Goal: Navigation & Orientation: Find specific page/section

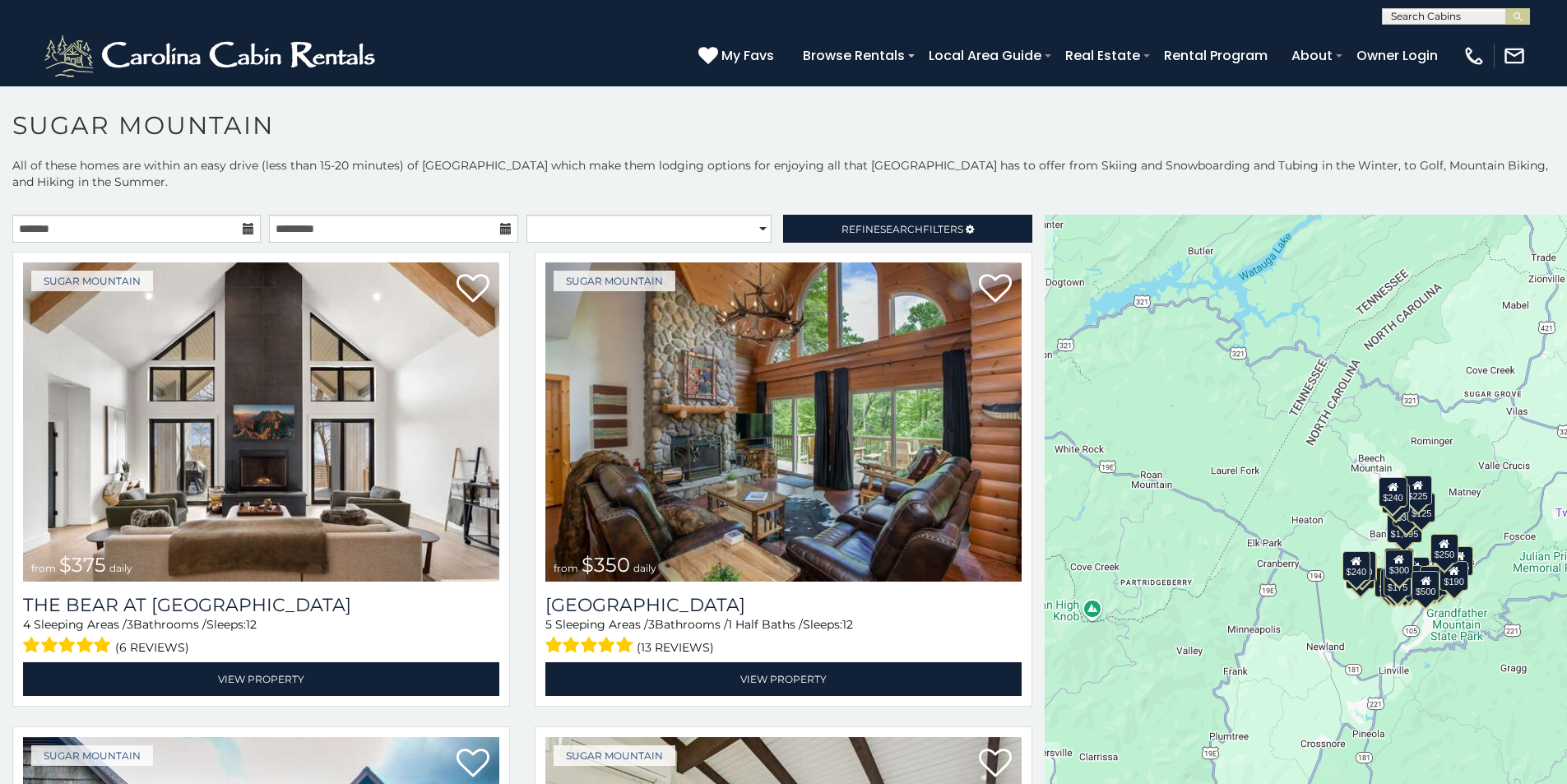
scroll to position [22, 0]
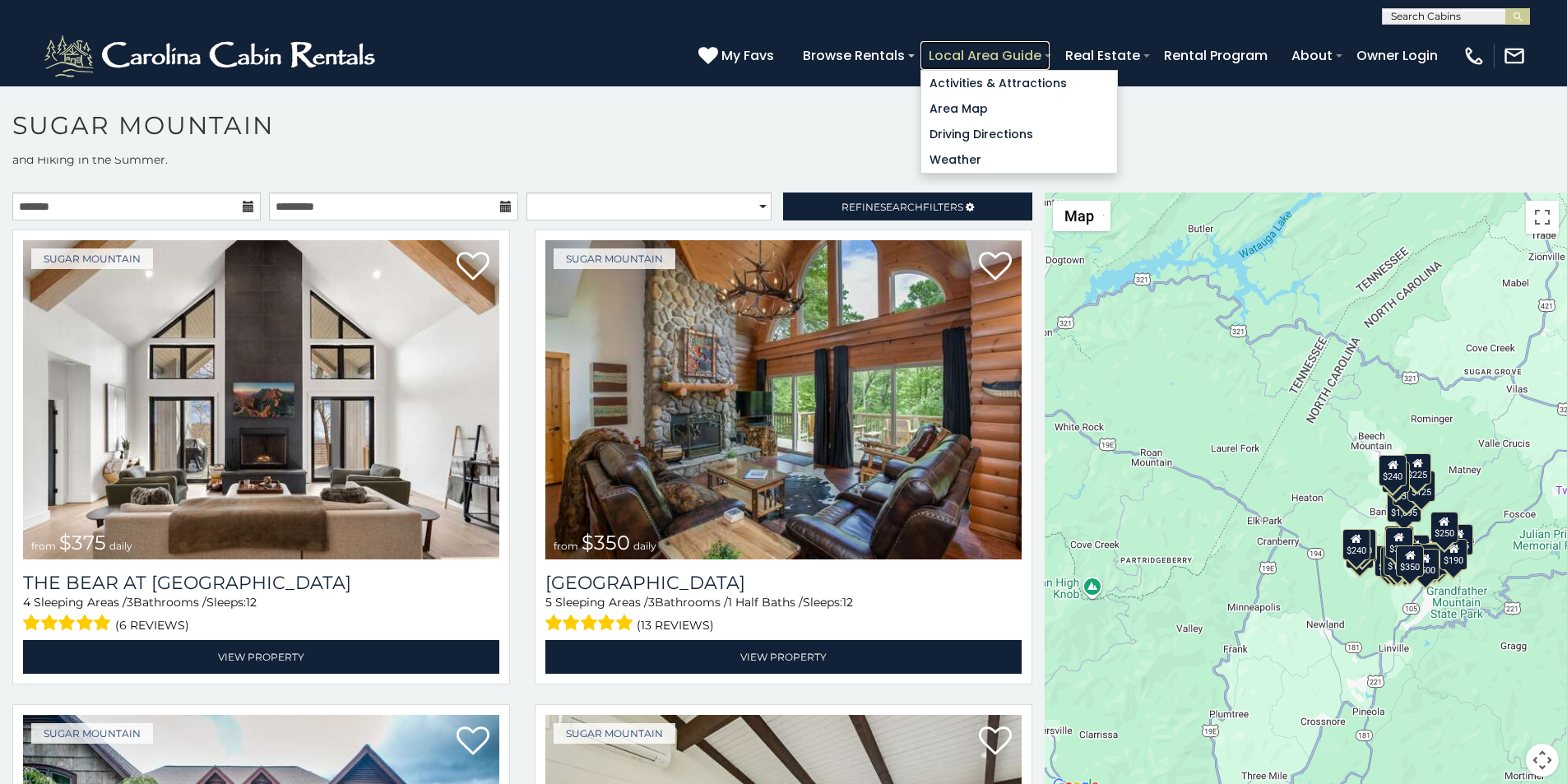
click at [1050, 49] on link "Local Area Guide" at bounding box center [985, 55] width 129 height 29
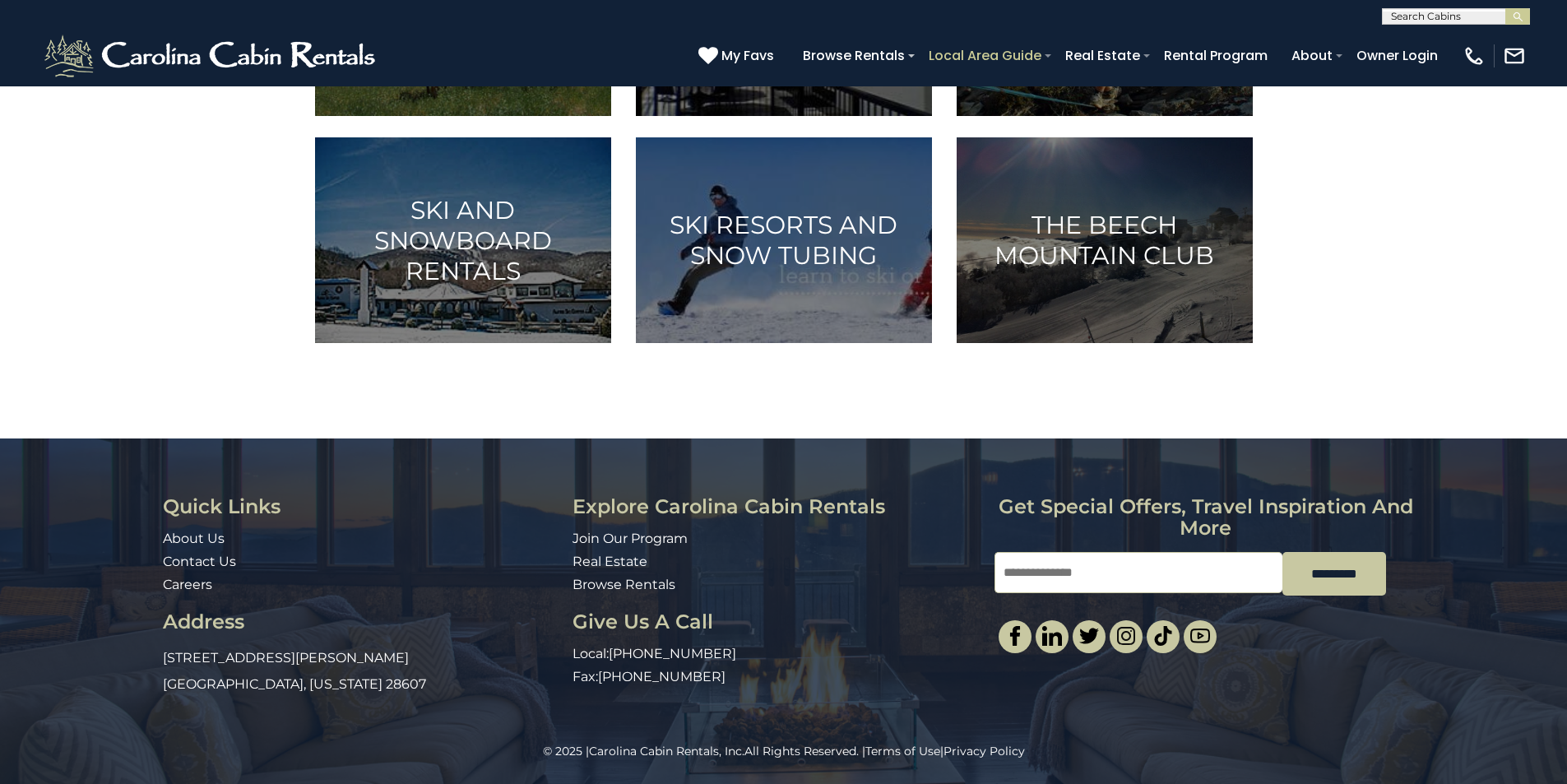
scroll to position [1057, 0]
click at [174, 532] on link "About Us" at bounding box center [194, 538] width 62 height 15
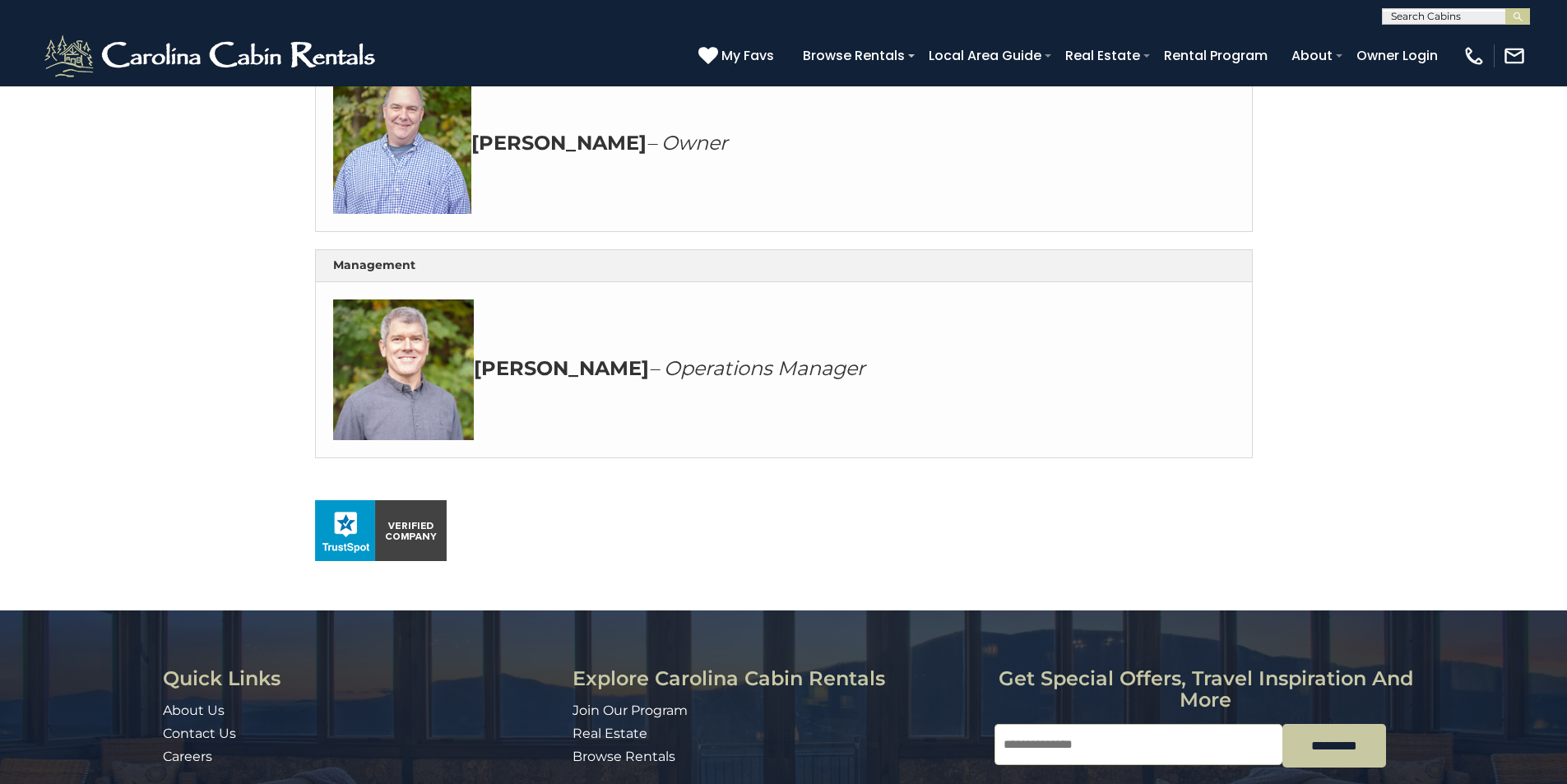
scroll to position [582, 0]
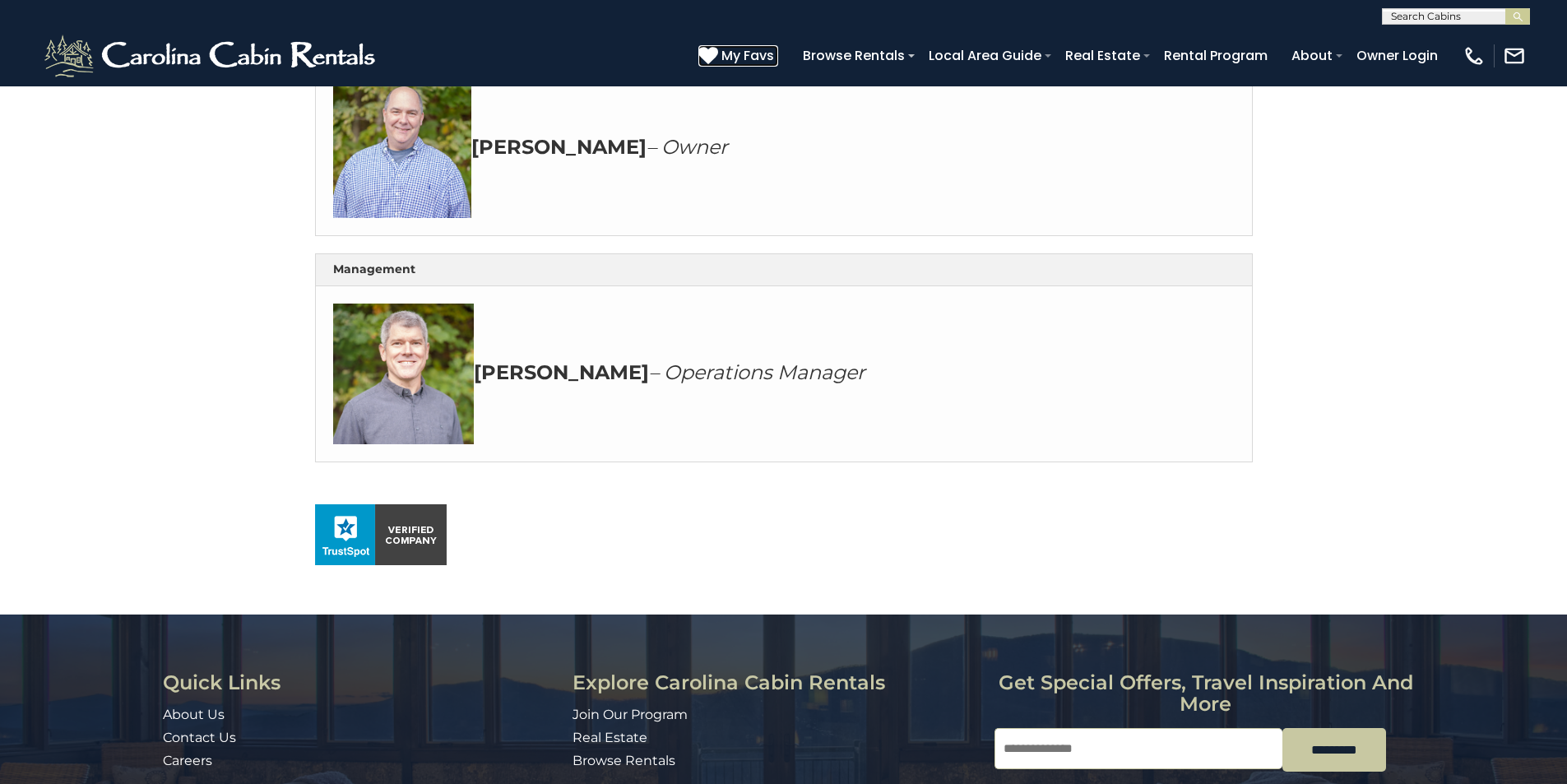
click at [718, 49] on icon at bounding box center [708, 55] width 20 height 20
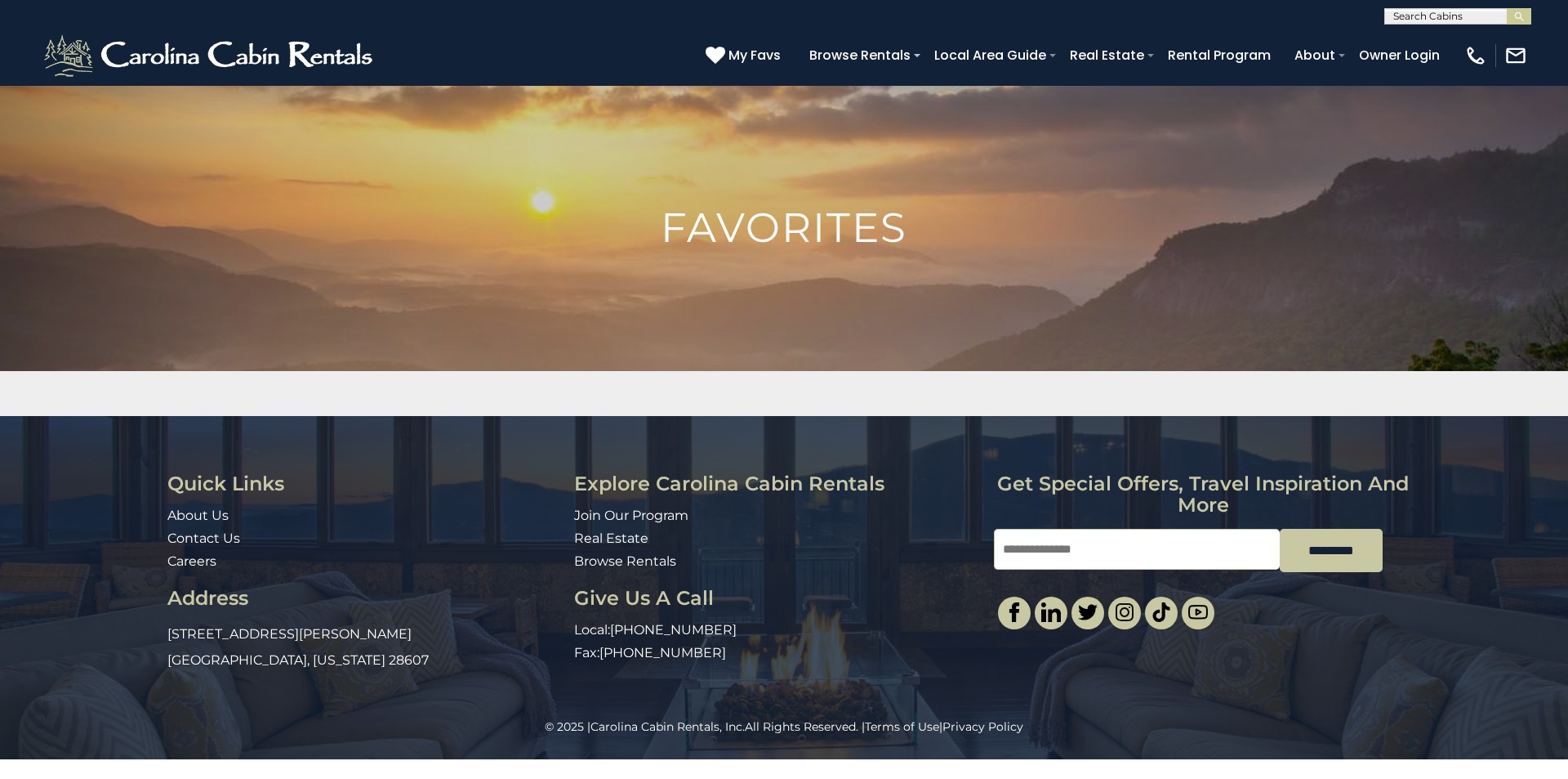
click at [1567, 460] on div "Quick Links About Us Contact Us Careers Address 491 George Wilson Road Boone, N…" at bounding box center [784, 567] width 1568 height 302
click at [1567, 415] on div "Loading..." at bounding box center [784, 394] width 1568 height 45
click at [1522, 13] on img "submit" at bounding box center [1519, 17] width 13 height 13
